Goal: Information Seeking & Learning: Compare options

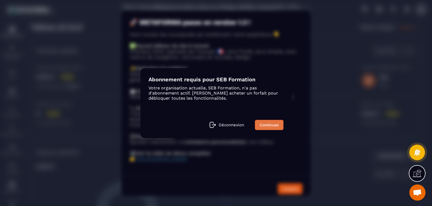
click at [275, 124] on link "Continuez" at bounding box center [269, 125] width 29 height 10
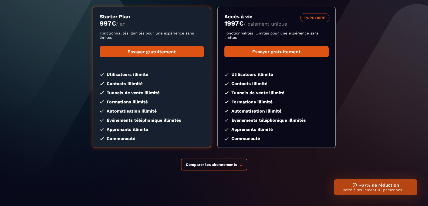
scroll to position [88, 0]
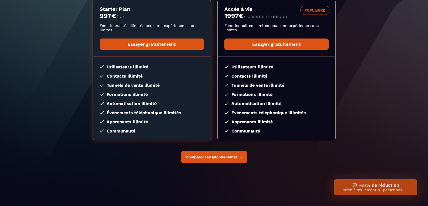
click at [224, 156] on span "Comparer les abonnements" at bounding box center [211, 157] width 51 height 4
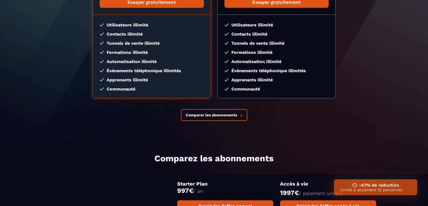
scroll to position [0, 0]
